Goal: Complete application form: Complete application form

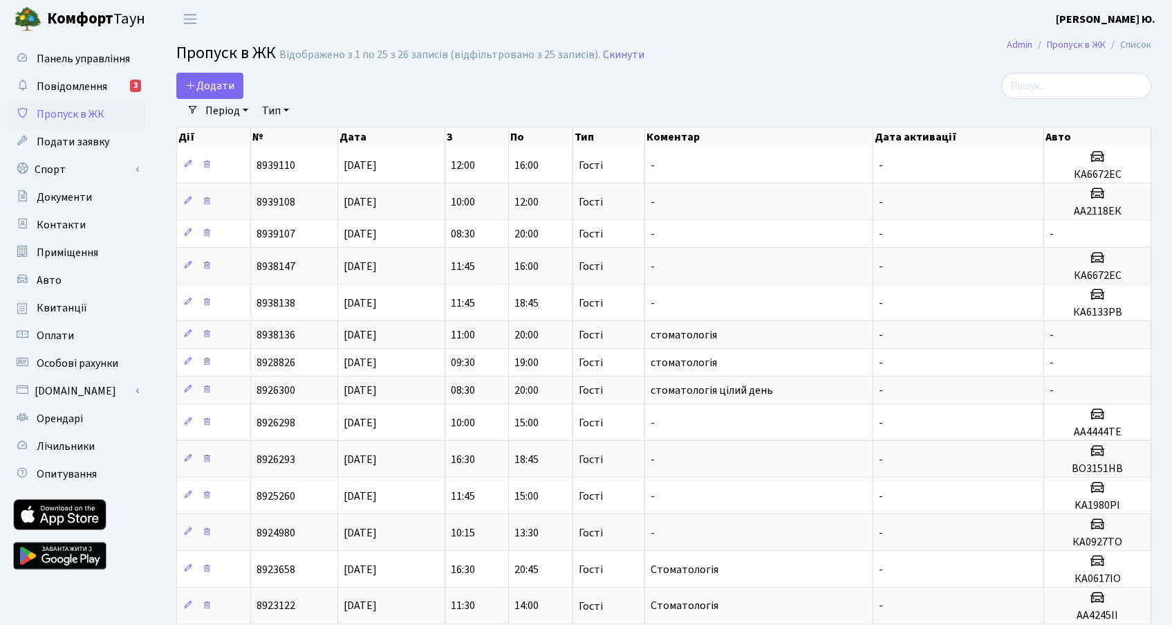
select select "25"
click at [227, 86] on span "Додати" at bounding box center [209, 85] width 49 height 15
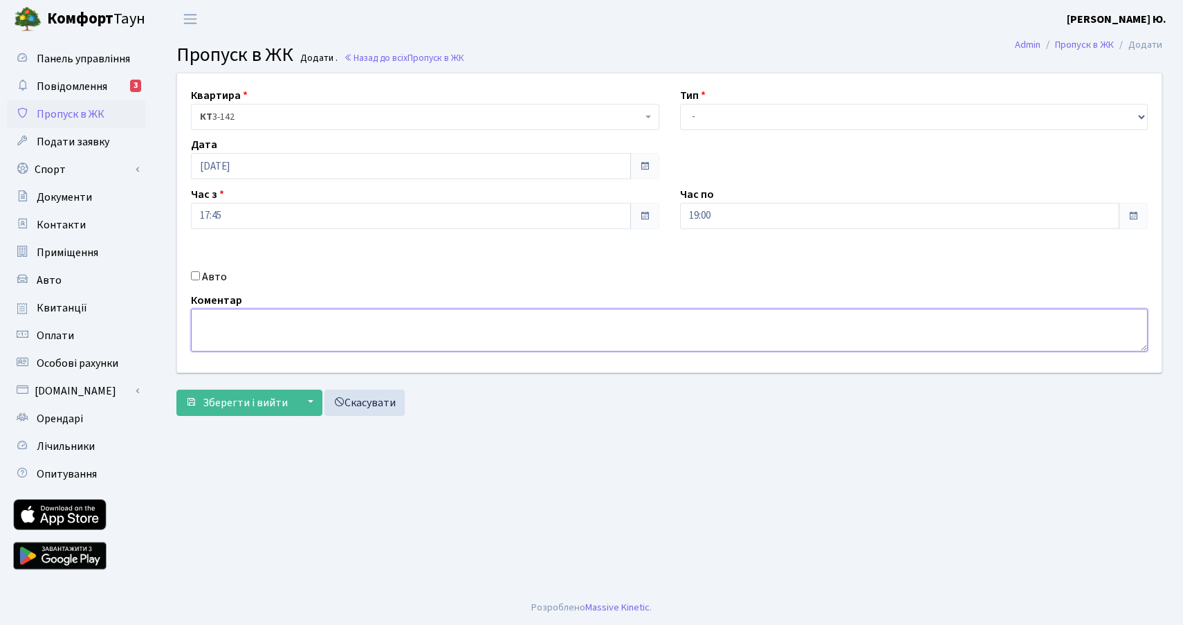
click at [324, 324] on textarea at bounding box center [669, 330] width 957 height 43
paste textarea "ВО 3151 ВН"
click at [240, 321] on textarea "ВО 3151 ВН" at bounding box center [669, 330] width 957 height 43
type textarea "ВО3151ВН"
drag, startPoint x: 287, startPoint y: 323, endPoint x: 205, endPoint y: 320, distance: 82.4
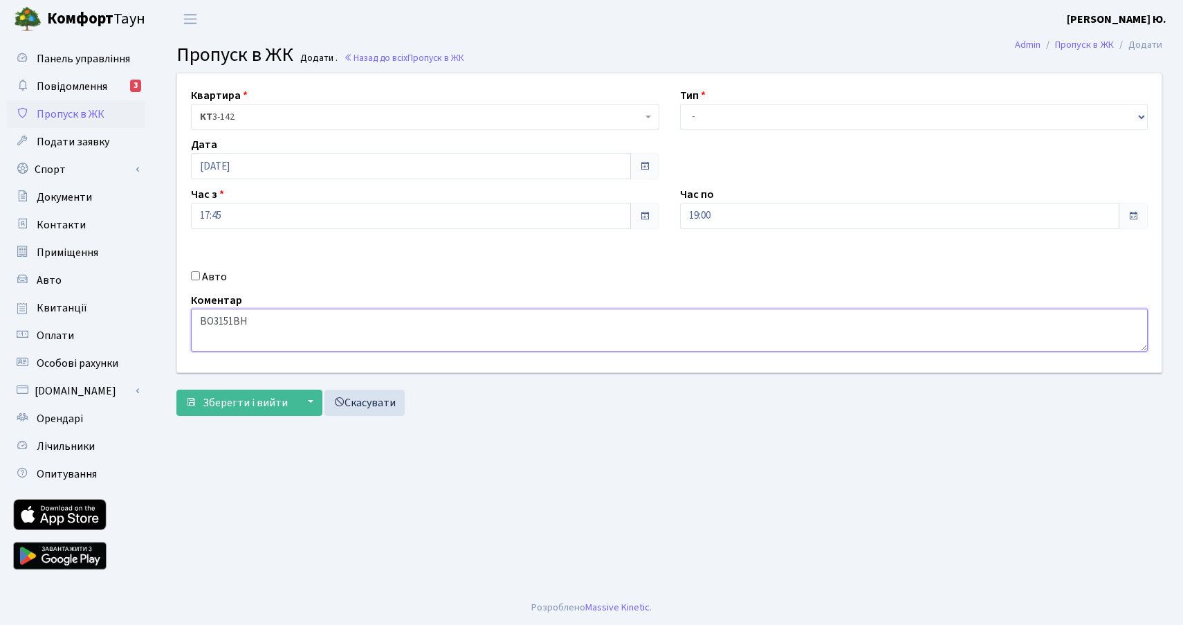
click at [205, 320] on textarea "ВО3151ВН" at bounding box center [669, 330] width 957 height 43
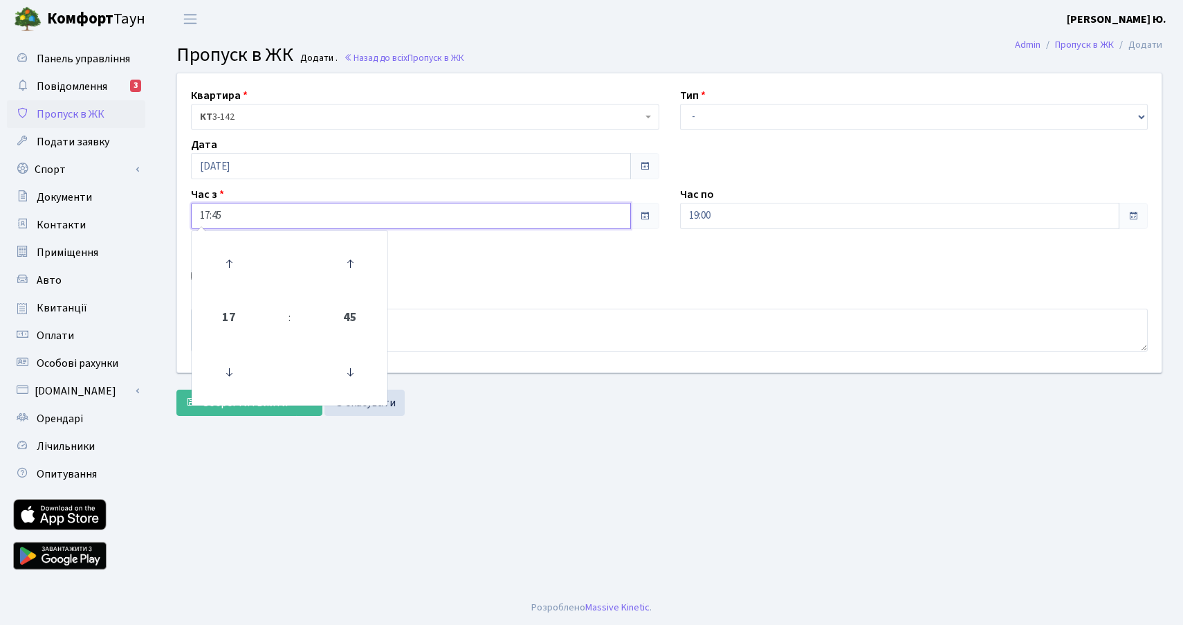
drag, startPoint x: 199, startPoint y: 218, endPoint x: 184, endPoint y: 217, distance: 15.3
click at [184, 217] on div "Час з 17:45 17 : 45 00 01 02 03 04 05 06 07 08 09 10 11 12 13 14 15 16 17 18 19…" at bounding box center [425, 207] width 489 height 43
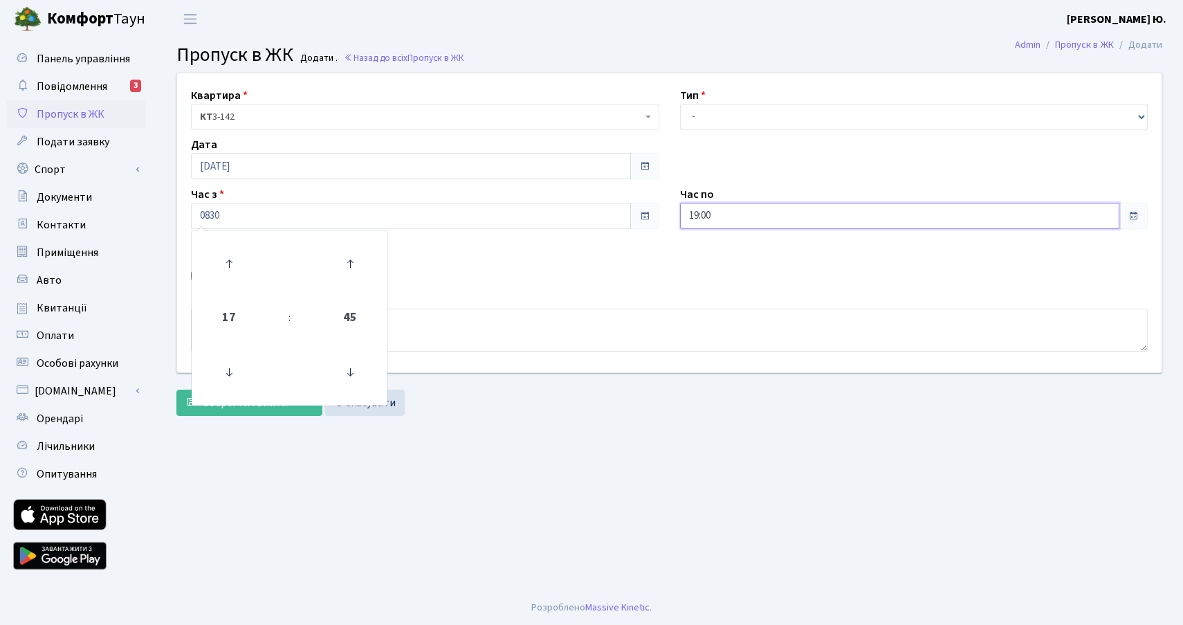
type input "08:30"
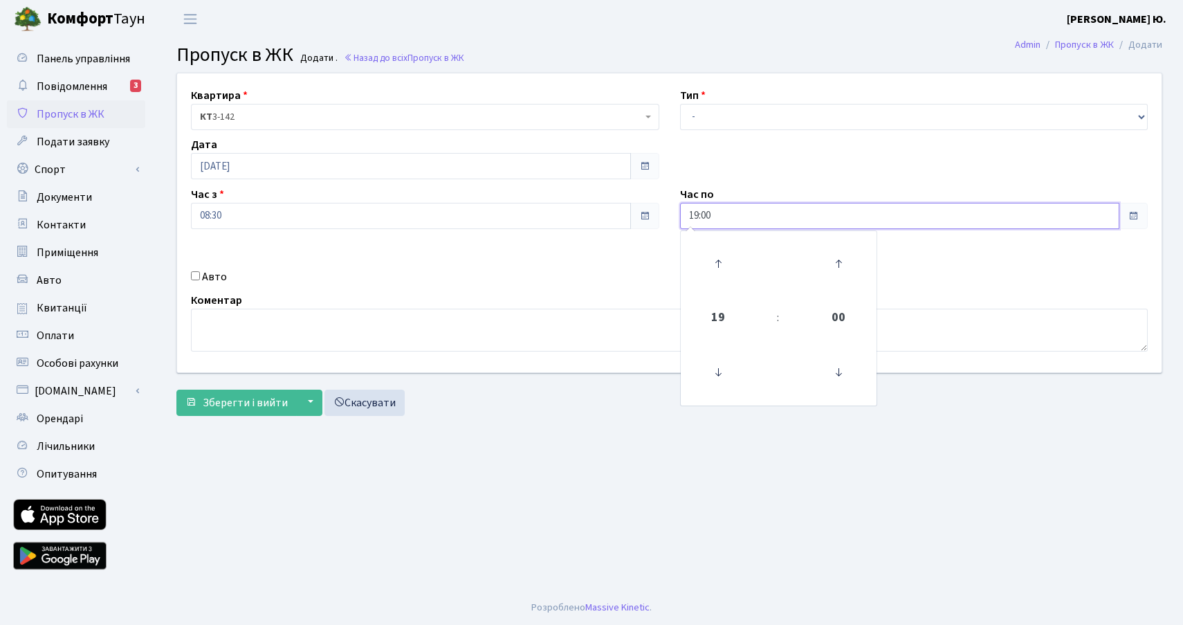
drag, startPoint x: 718, startPoint y: 213, endPoint x: 708, endPoint y: 217, distance: 11.2
click at [717, 213] on input "19:00" at bounding box center [900, 216] width 440 height 26
click at [699, 213] on input "19:00" at bounding box center [900, 216] width 440 height 26
click at [727, 258] on icon at bounding box center [717, 263] width 37 height 37
type input "20:00"
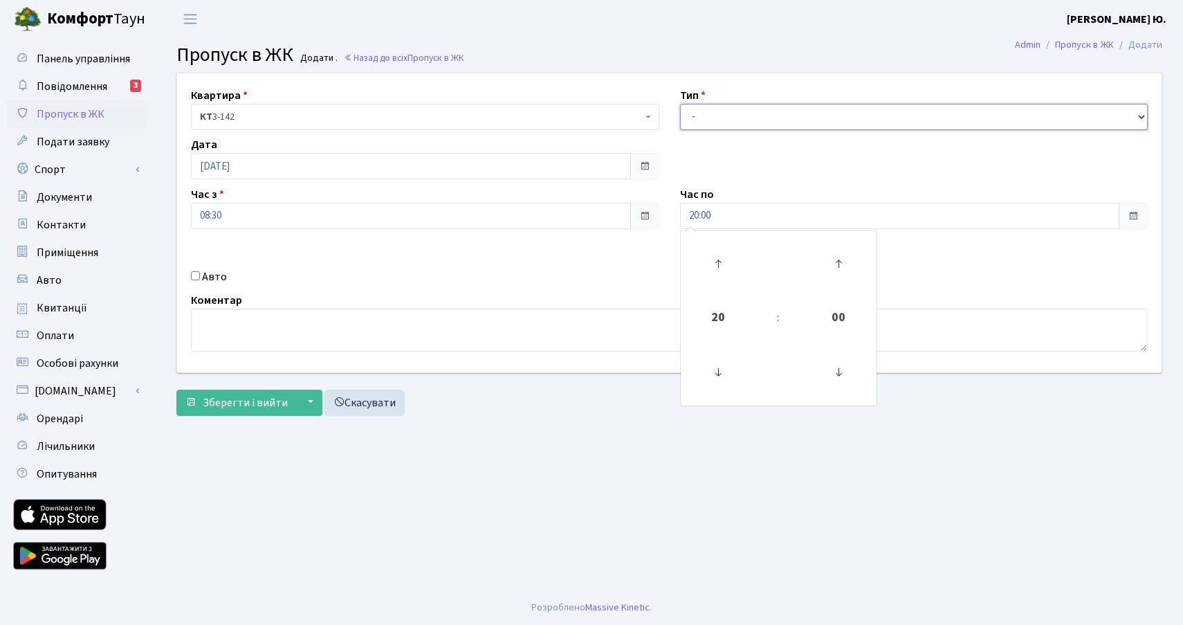
drag, startPoint x: 726, startPoint y: 117, endPoint x: 725, endPoint y: 127, distance: 10.5
click at [726, 117] on select "- Доставка Таксі Гості Сервіс" at bounding box center [914, 117] width 468 height 26
select select "3"
click at [680, 104] on select "- Доставка Таксі Гості Сервіс" at bounding box center [914, 117] width 468 height 26
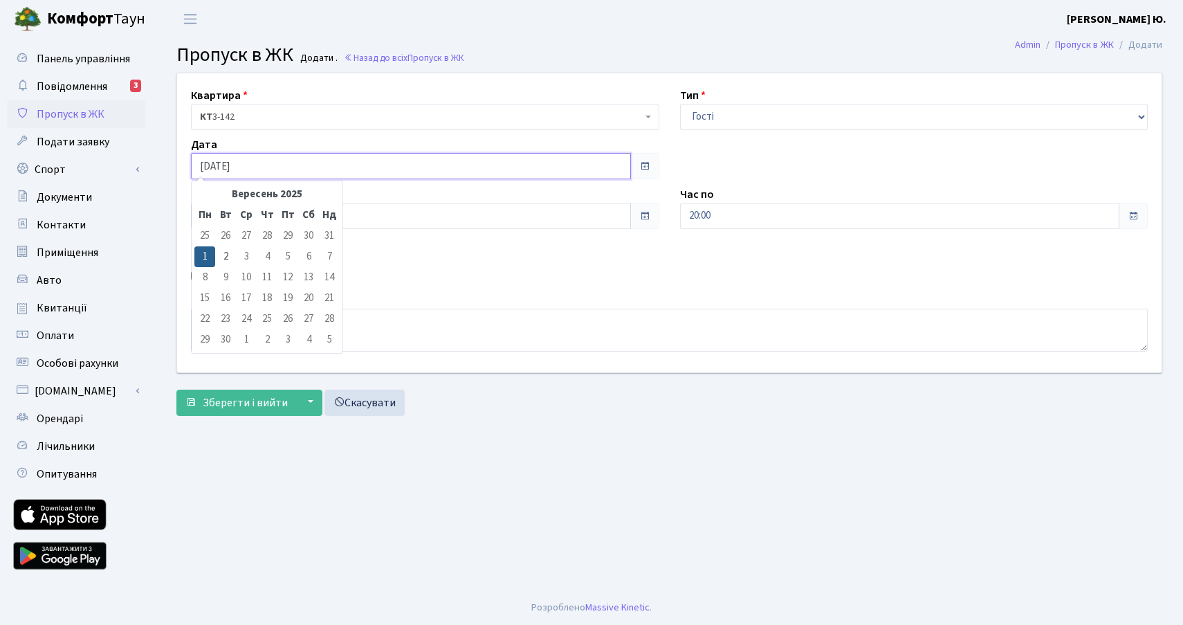
click at [221, 160] on input "[DATE]" at bounding box center [411, 166] width 440 height 26
click at [230, 255] on td "2" at bounding box center [225, 256] width 21 height 21
type input "[DATE]"
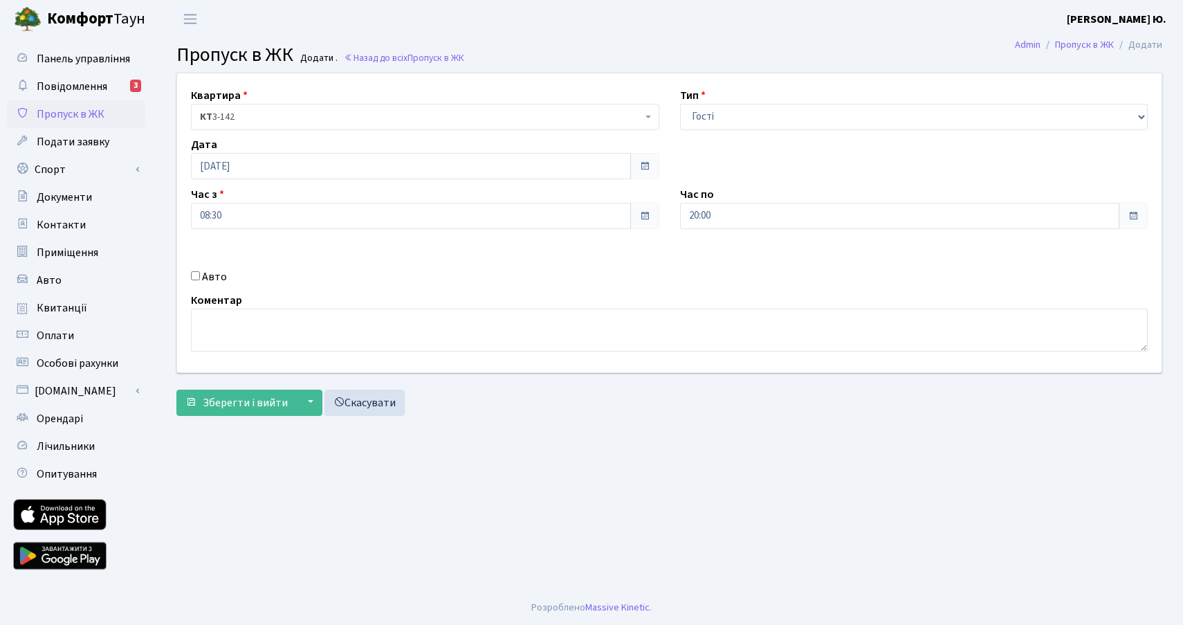
click at [215, 275] on label "Авто" at bounding box center [214, 276] width 25 height 17
click at [200, 275] on input "Авто" at bounding box center [195, 275] width 9 height 9
checkbox input "true"
click at [724, 266] on input "text" at bounding box center [914, 265] width 468 height 26
paste input "ВО3151ВН"
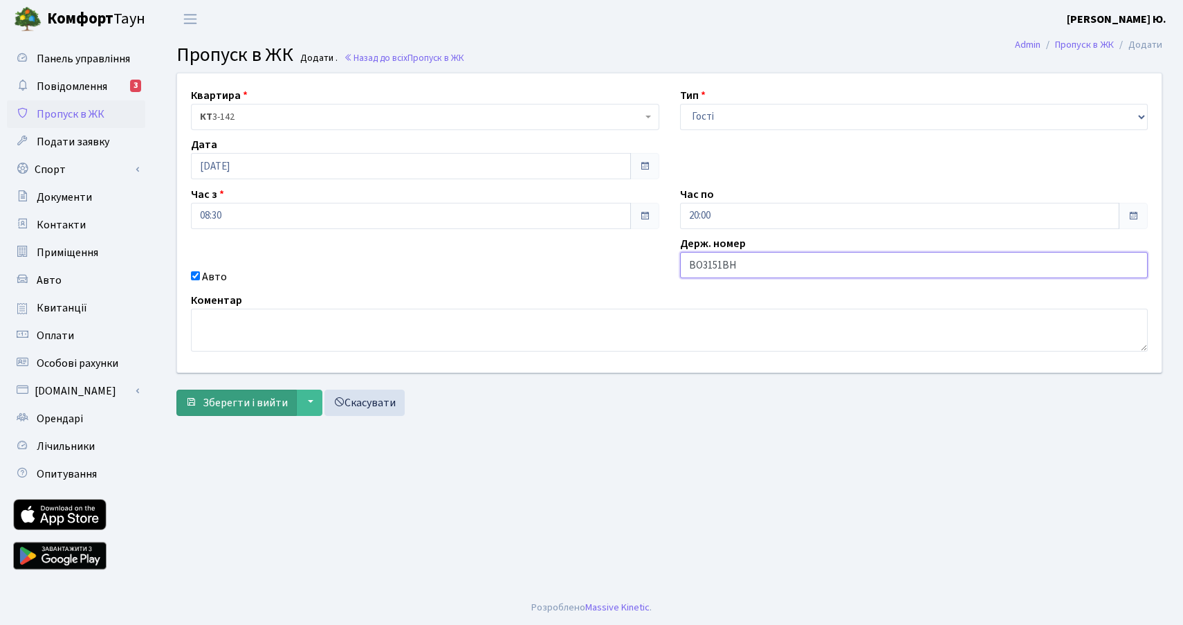
type input "ВО3151ВН"
click at [270, 396] on span "Зберегти і вийти" at bounding box center [245, 402] width 85 height 15
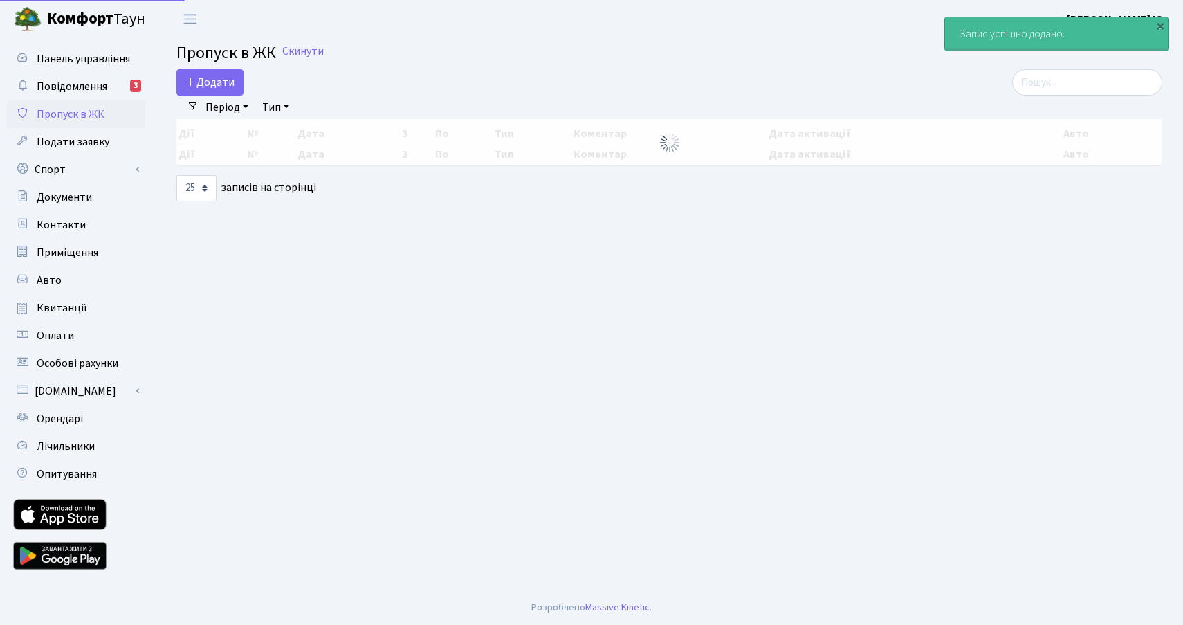
select select "25"
